Goal: Understand process/instructions

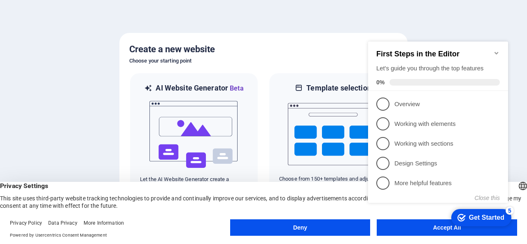
click at [478, 11] on div at bounding box center [263, 122] width 527 height 244
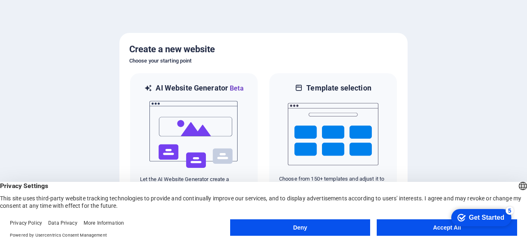
click at [447, 232] on button "Accept All" at bounding box center [446, 227] width 140 height 16
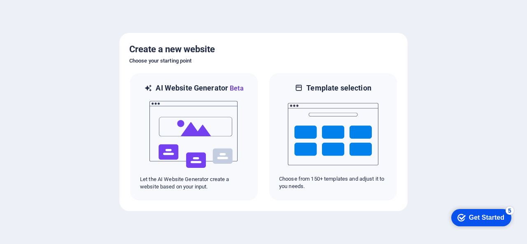
click at [469, 221] on div "Get Started" at bounding box center [486, 217] width 35 height 7
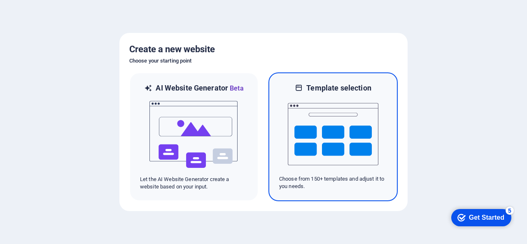
click at [328, 128] on img at bounding box center [333, 134] width 90 height 82
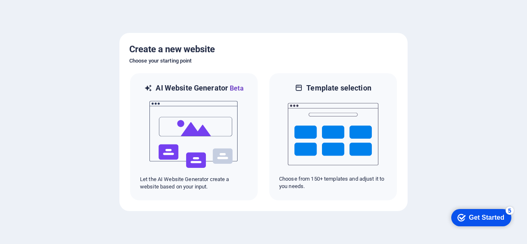
click at [481, 220] on div "Get Started" at bounding box center [486, 217] width 35 height 7
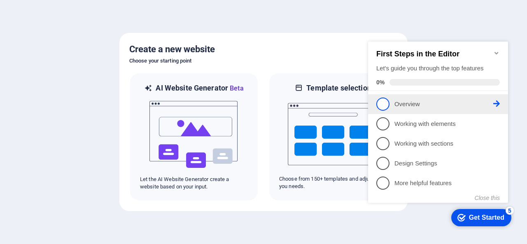
click at [414, 107] on p "Overview - incomplete" at bounding box center [443, 104] width 99 height 9
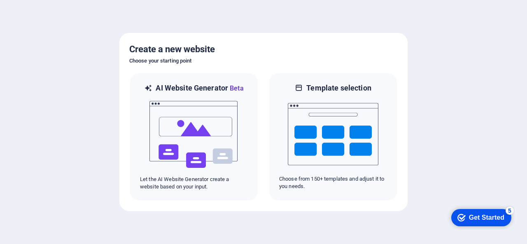
click at [491, 214] on div "Get Started" at bounding box center [486, 217] width 35 height 7
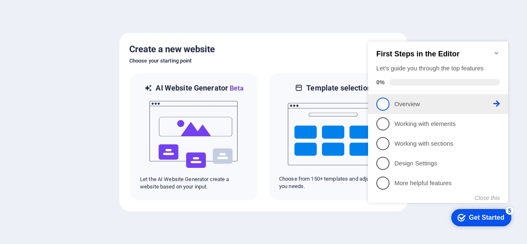
click at [499, 103] on icon at bounding box center [496, 103] width 7 height 7
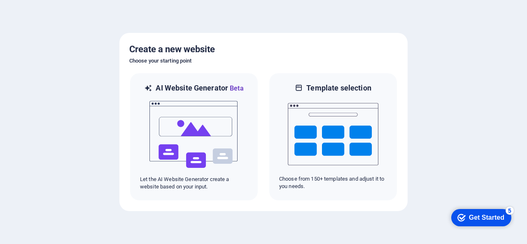
click at [474, 215] on div "Get Started" at bounding box center [486, 217] width 35 height 7
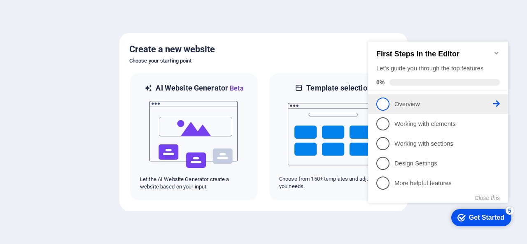
click at [382, 106] on span "1" at bounding box center [382, 103] width 13 height 13
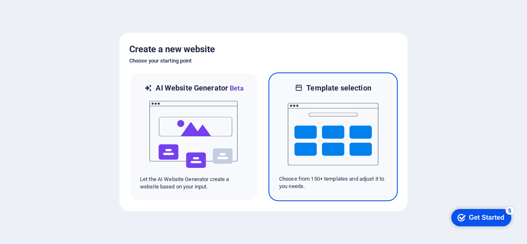
click at [330, 111] on img at bounding box center [333, 134] width 90 height 82
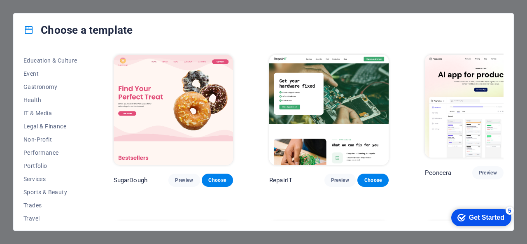
scroll to position [144, 0]
